Goal: Transaction & Acquisition: Purchase product/service

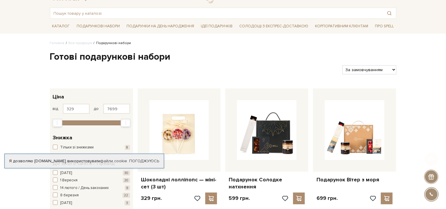
scroll to position [31, 0]
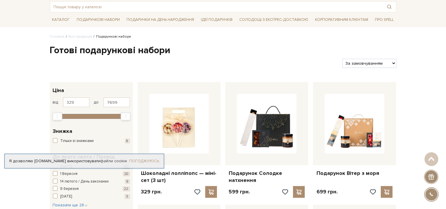
click at [141, 161] on link "Погоджуюсь" at bounding box center [144, 160] width 30 height 5
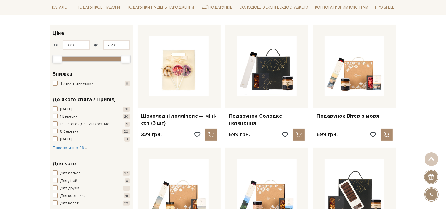
scroll to position [93, 0]
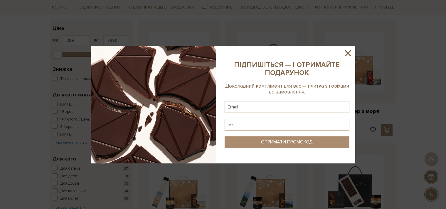
click at [349, 53] on icon at bounding box center [348, 53] width 6 height 6
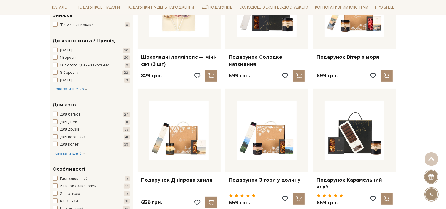
scroll to position [155, 0]
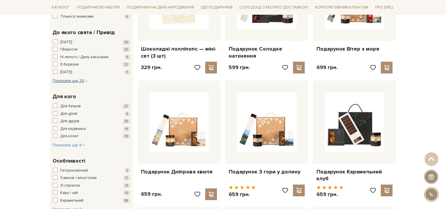
click at [72, 80] on span "Показати ще 28" at bounding box center [70, 80] width 35 height 5
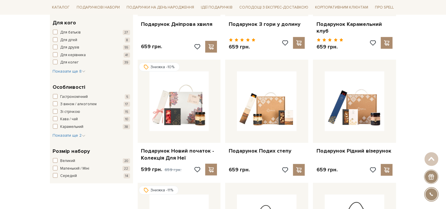
scroll to position [310, 0]
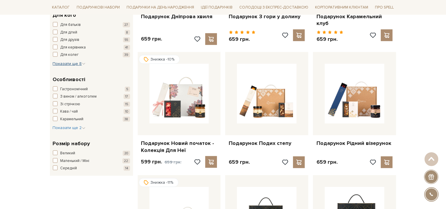
click at [65, 64] on span "Показати ще 8" at bounding box center [69, 63] width 33 height 5
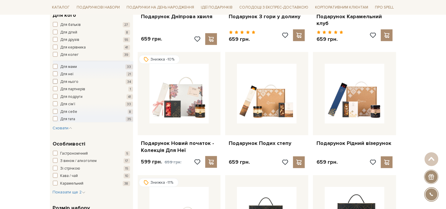
click at [56, 81] on span "button" at bounding box center [55, 81] width 5 height 5
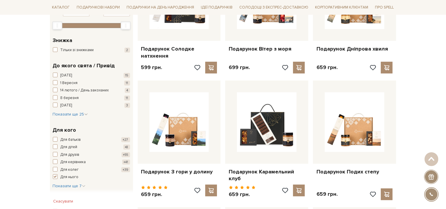
scroll to position [31, 0]
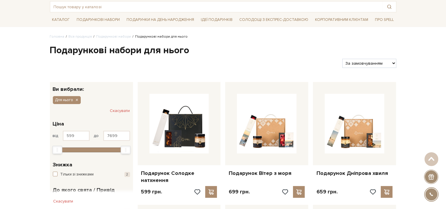
click at [343, 59] on select "За замовчуванням За Ціною (зростання) За Ціною (зменшення) Новинки За популярні…" at bounding box center [370, 63] width 54 height 9
select select "https://spellchocolate.com/our-productions/podarunkovi-box/dlja-nogo?sort=p.pri…"
click option "За Ціною (зростання)" at bounding box center [0, 0] width 0 height 0
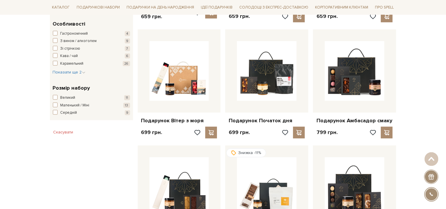
scroll to position [341, 0]
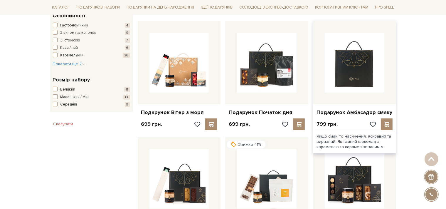
click at [356, 73] on img at bounding box center [355, 63] width 60 height 60
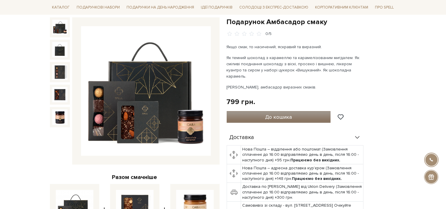
scroll to position [62, 0]
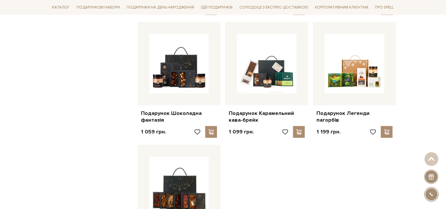
scroll to position [590, 0]
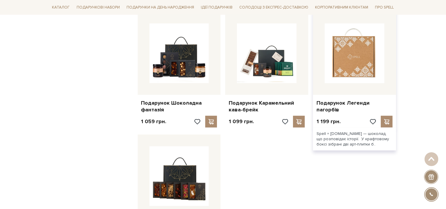
click at [355, 56] on img at bounding box center [355, 54] width 60 height 60
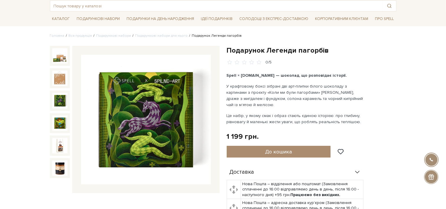
scroll to position [31, 0]
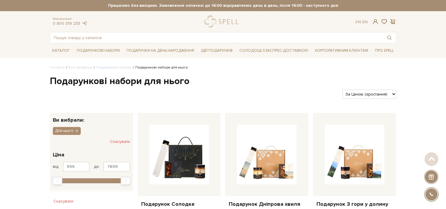
scroll to position [683, 0]
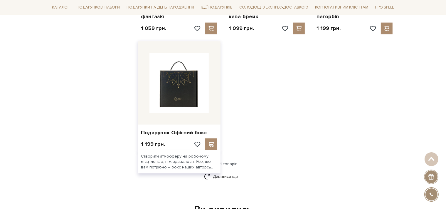
click at [177, 76] on img at bounding box center [180, 83] width 60 height 60
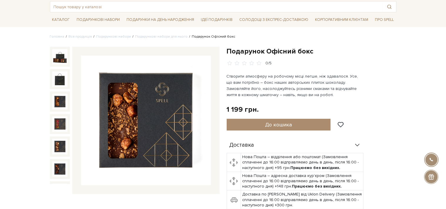
scroll to position [3, 0]
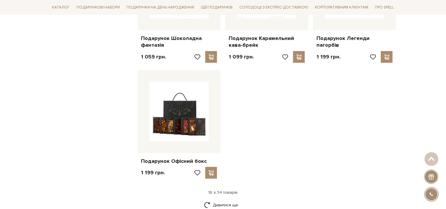
scroll to position [683, 0]
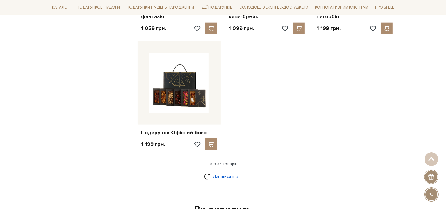
click at [226, 171] on link "Дивитися ще" at bounding box center [223, 176] width 38 height 10
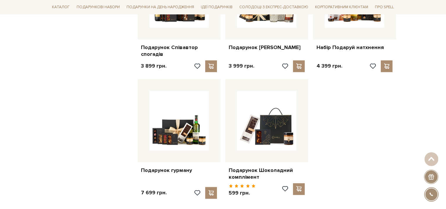
scroll to position [1304, 0]
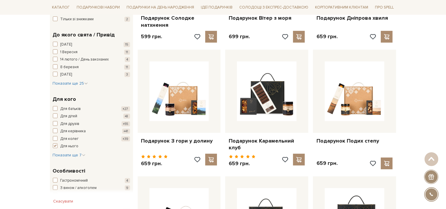
scroll to position [217, 0]
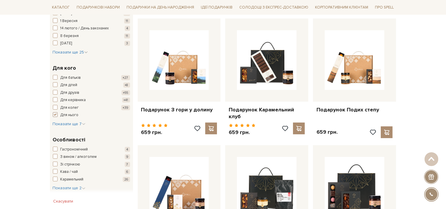
click at [55, 114] on span "button" at bounding box center [55, 114] width 5 height 5
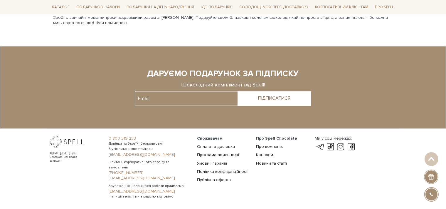
scroll to position [1310, 0]
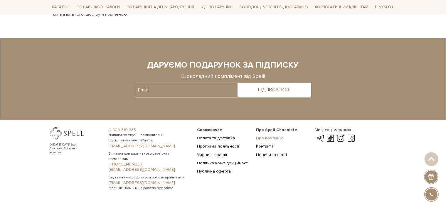
click at [274, 136] on link "Про компанію" at bounding box center [270, 138] width 28 height 5
